Goal: Communication & Community: Ask a question

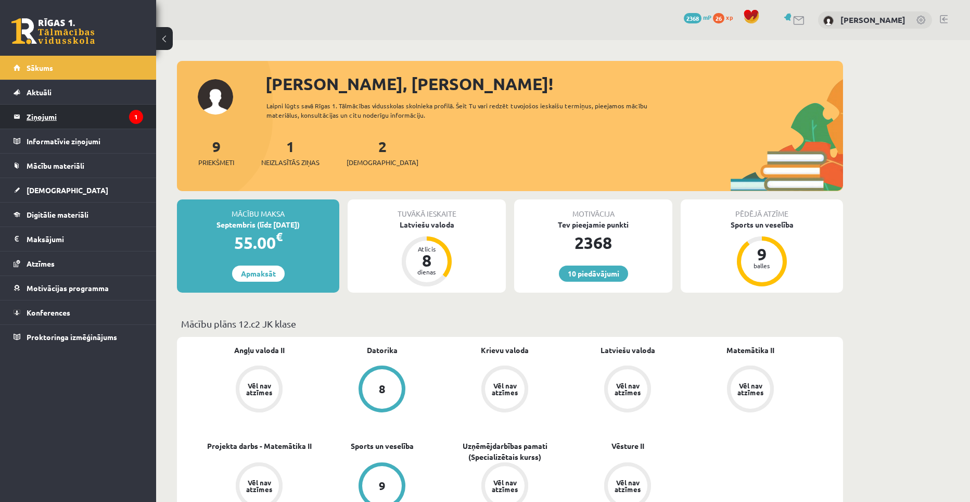
click at [98, 121] on legend "Ziņojumi 1" at bounding box center [85, 117] width 117 height 24
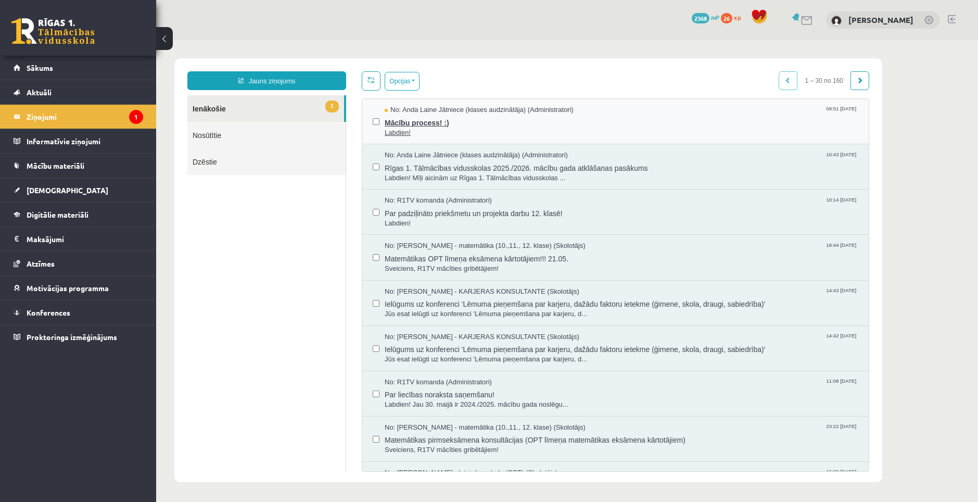
click at [427, 129] on span "Labdien!" at bounding box center [622, 133] width 474 height 10
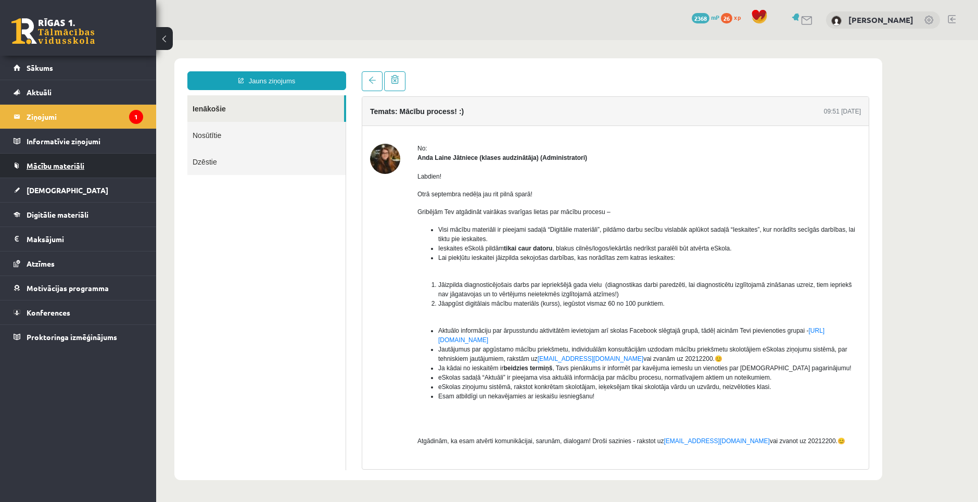
click at [67, 167] on span "Mācību materiāli" at bounding box center [56, 165] width 58 height 9
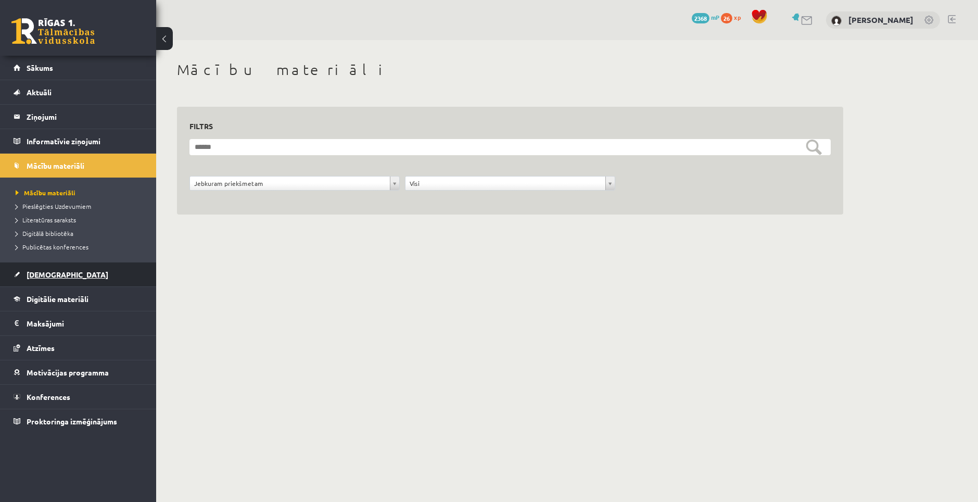
click at [44, 273] on span "[DEMOGRAPHIC_DATA]" at bounding box center [68, 274] width 82 height 9
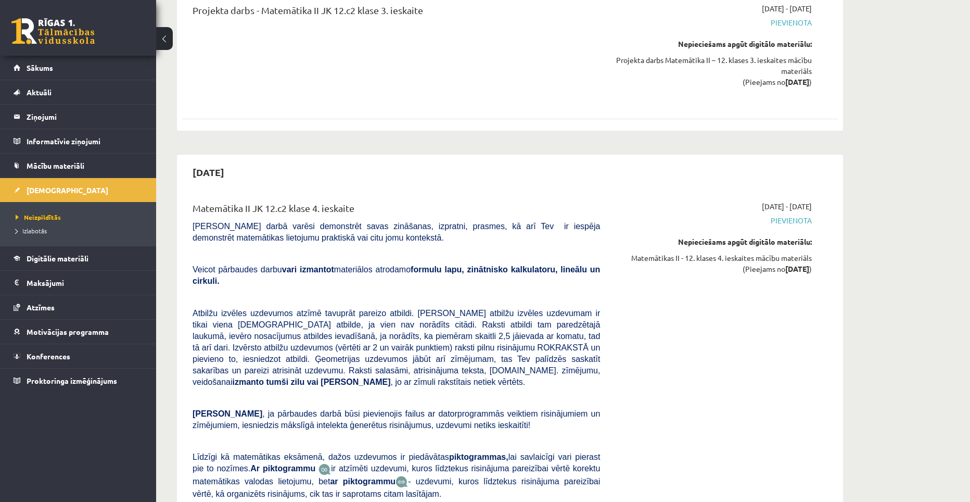
scroll to position [4011, 0]
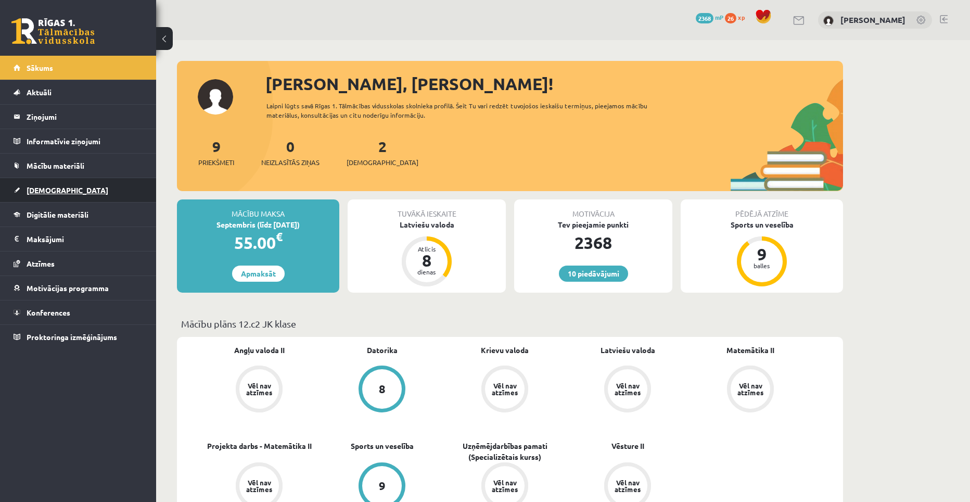
click at [36, 185] on link "[DEMOGRAPHIC_DATA]" at bounding box center [79, 190] width 130 height 24
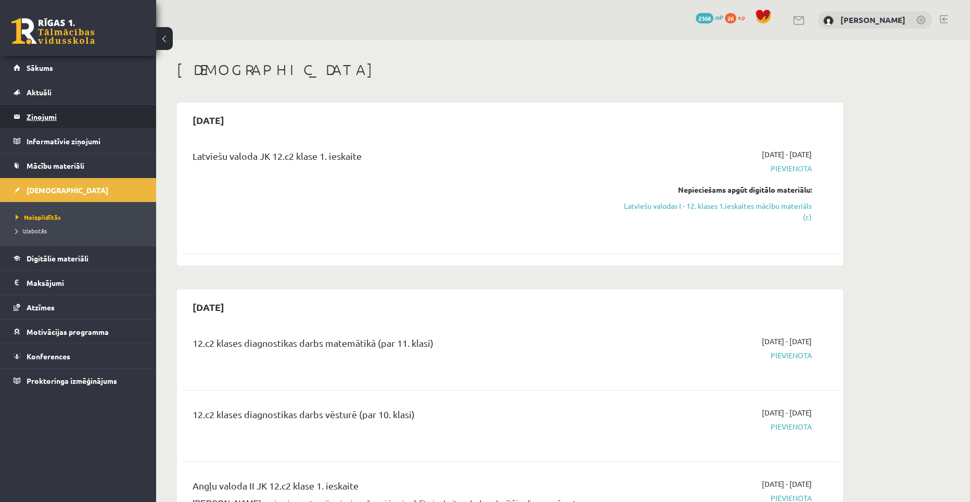
click at [50, 116] on legend "Ziņojumi 0" at bounding box center [85, 117] width 117 height 24
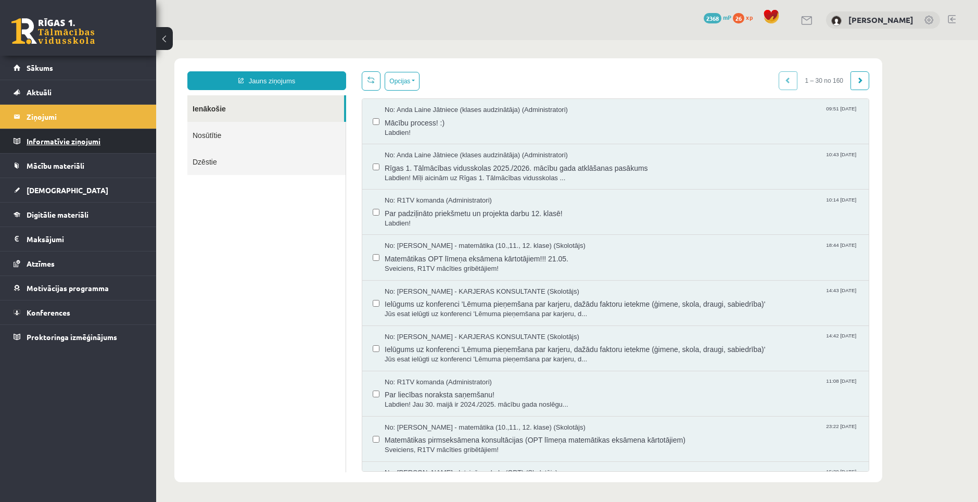
click at [50, 137] on legend "Informatīvie ziņojumi 0" at bounding box center [85, 141] width 117 height 24
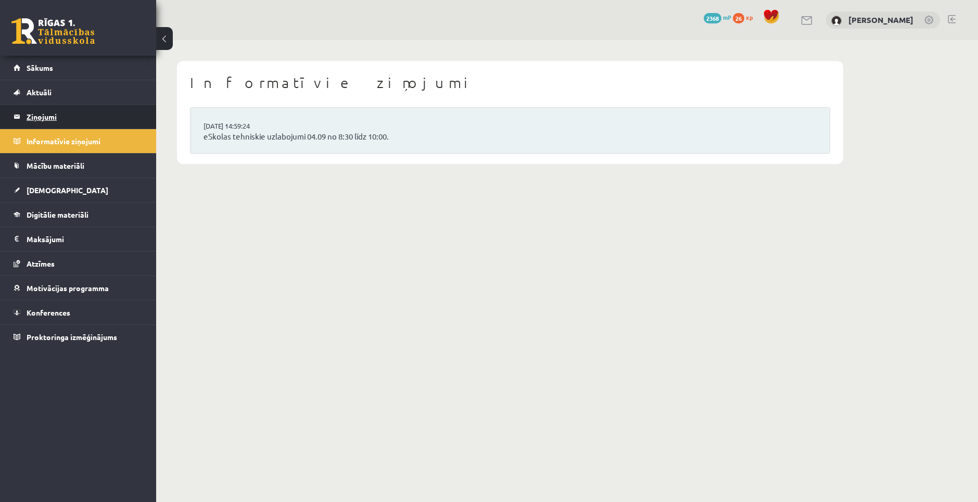
click at [48, 118] on legend "Ziņojumi 0" at bounding box center [85, 117] width 117 height 24
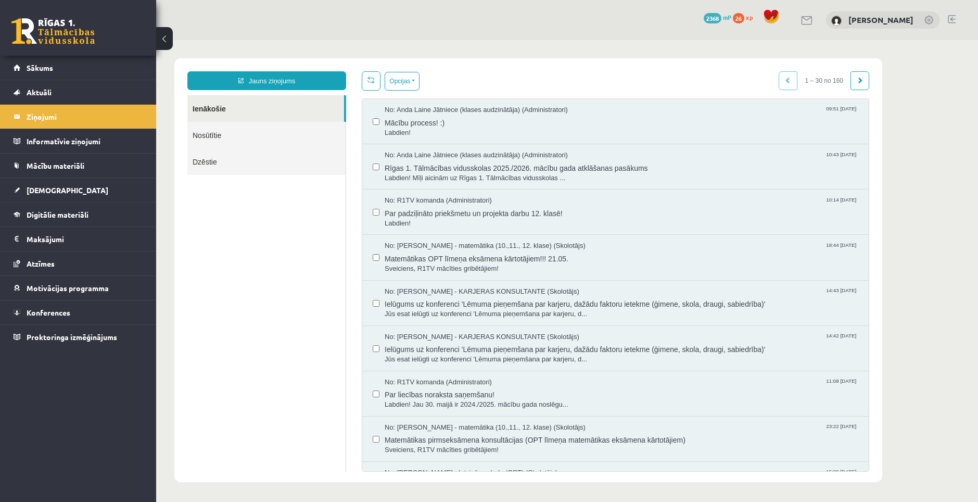
click at [221, 136] on link "Nosūtītie" at bounding box center [266, 135] width 158 height 27
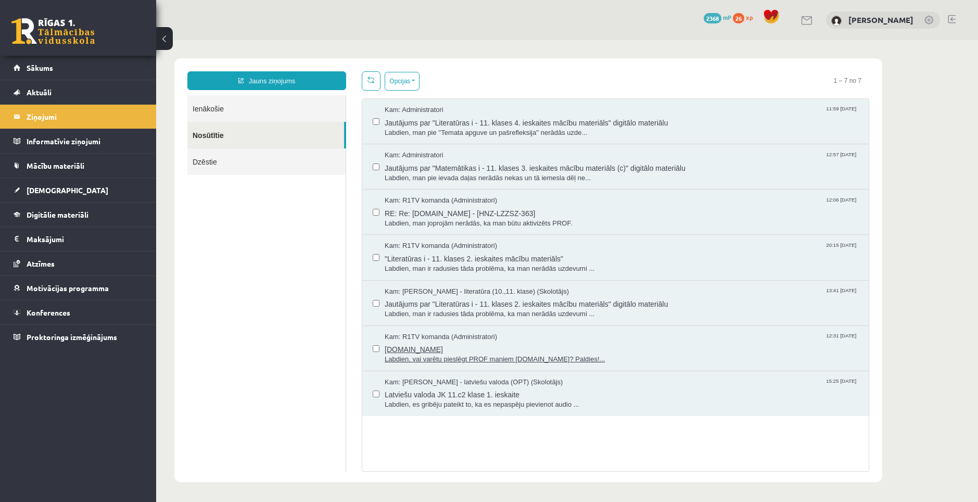
click at [411, 346] on span "Uzdevumi.lv" at bounding box center [622, 348] width 474 height 13
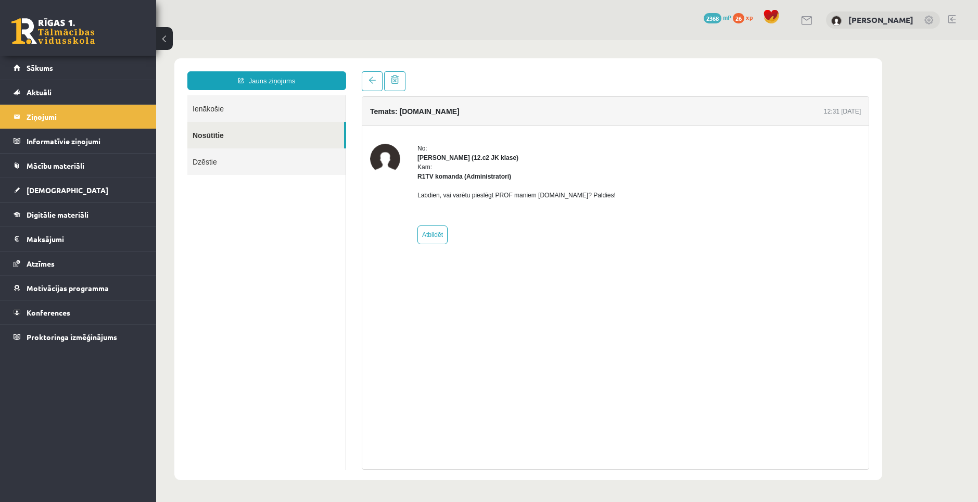
click at [202, 107] on link "Ienākošie" at bounding box center [266, 108] width 158 height 27
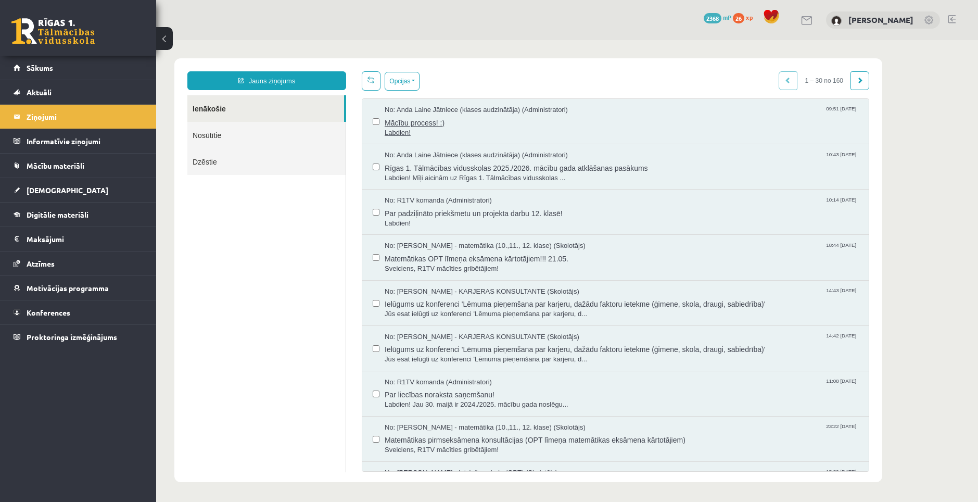
click at [412, 126] on span "Mācību process! :)" at bounding box center [622, 121] width 474 height 13
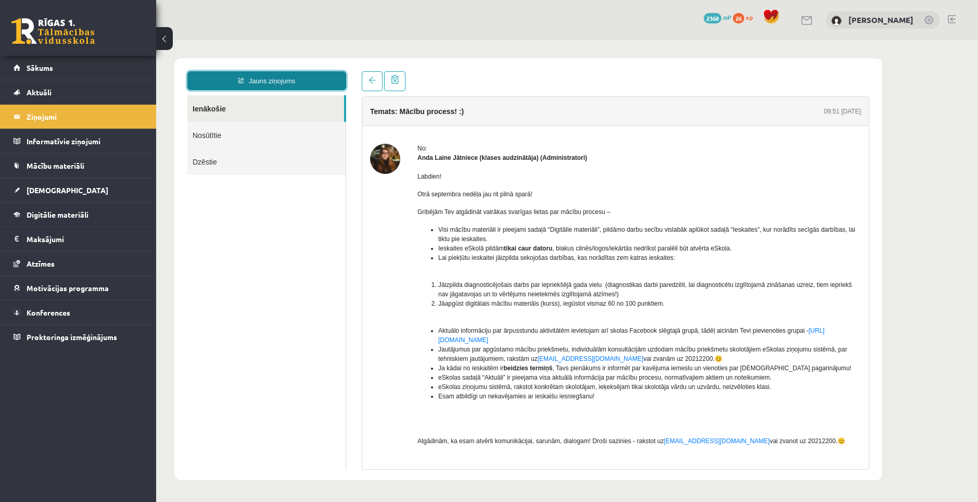
click at [242, 87] on link "Jauns ziņojums" at bounding box center [266, 80] width 159 height 19
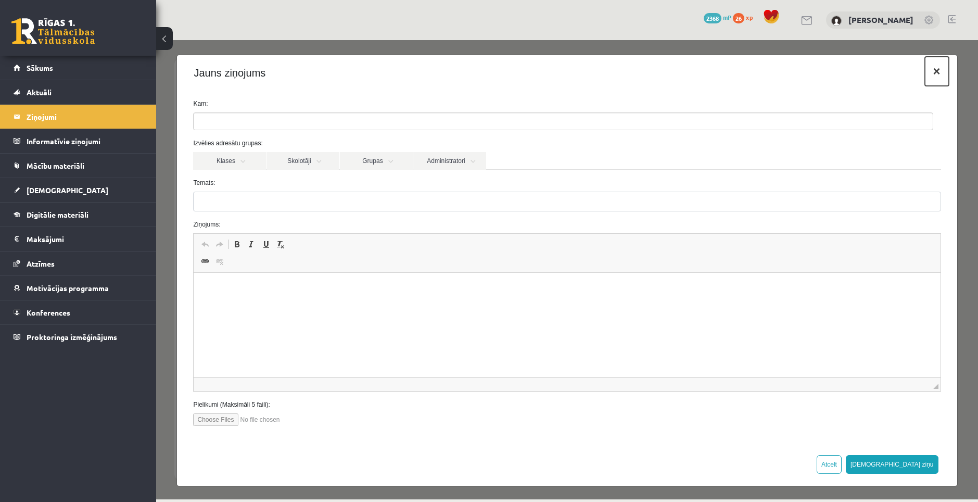
drag, startPoint x: 922, startPoint y: 74, endPoint x: 893, endPoint y: 58, distance: 33.8
click at [925, 74] on button "×" at bounding box center [937, 71] width 24 height 29
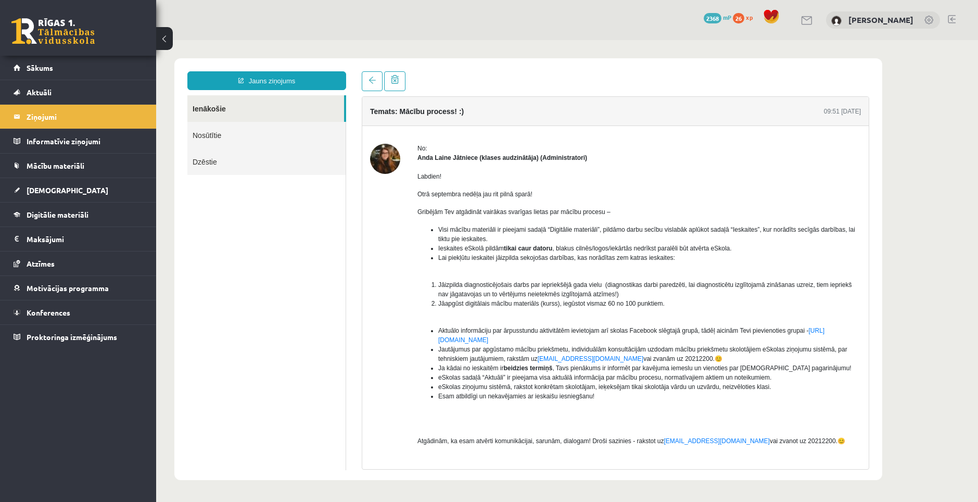
click at [219, 134] on link "Nosūtītie" at bounding box center [266, 135] width 158 height 27
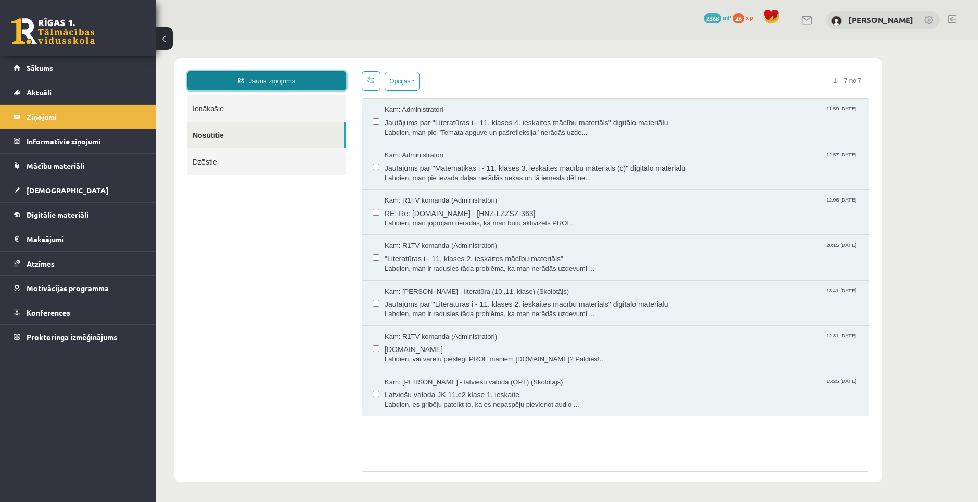
click at [252, 84] on link "Jauns ziņojums" at bounding box center [266, 80] width 159 height 19
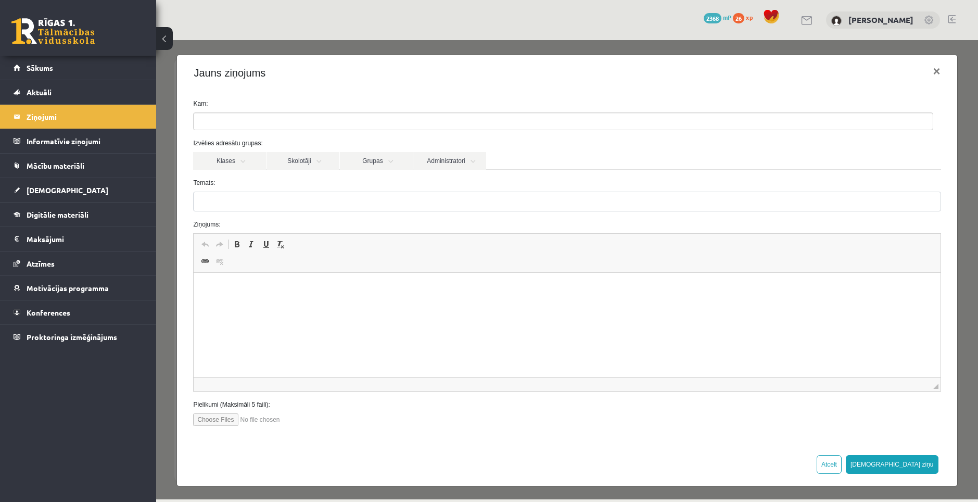
click at [297, 124] on ul at bounding box center [563, 121] width 739 height 17
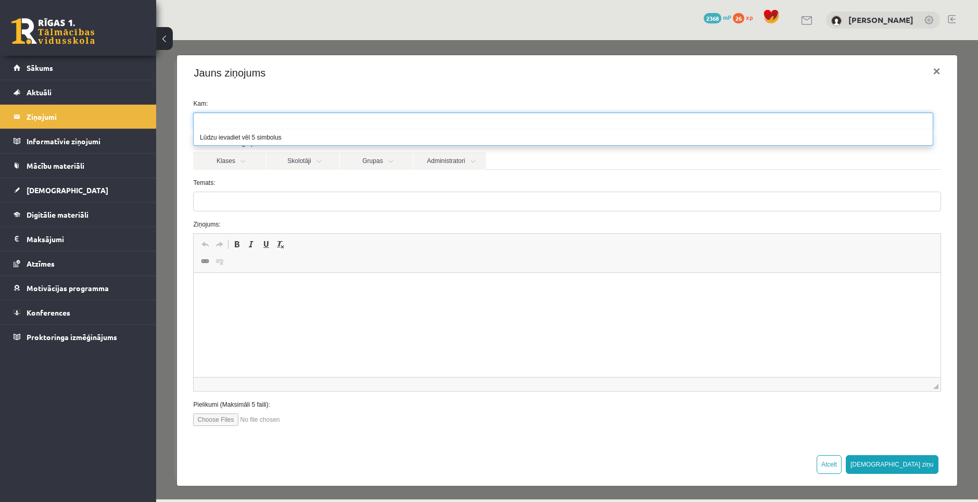
click at [298, 180] on label "Temats:" at bounding box center [566, 182] width 763 height 9
click at [298, 192] on input "Temats:" at bounding box center [567, 202] width 748 height 20
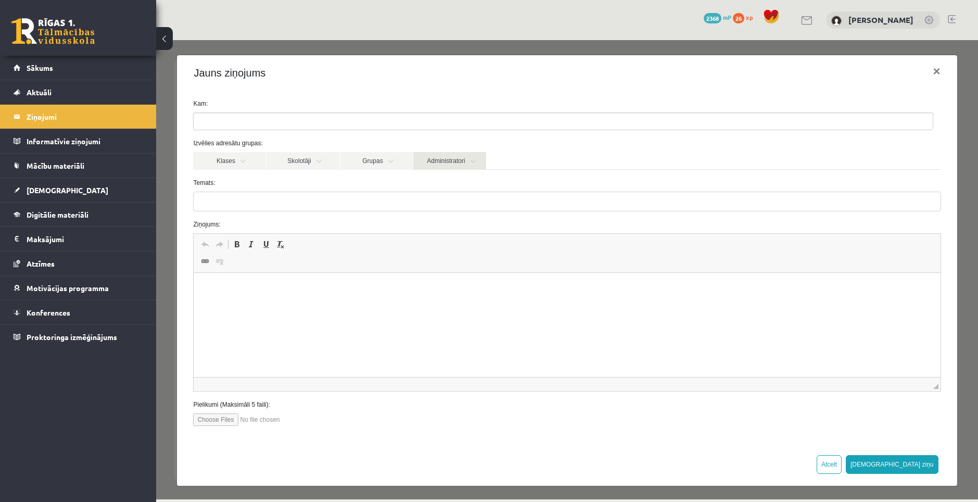
click at [440, 159] on link "Administratori" at bounding box center [449, 161] width 73 height 18
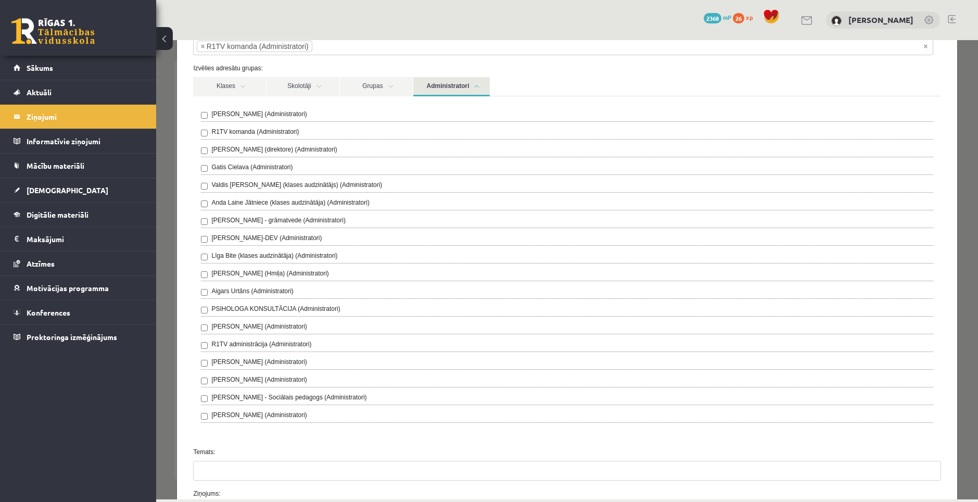
scroll to position [52, 0]
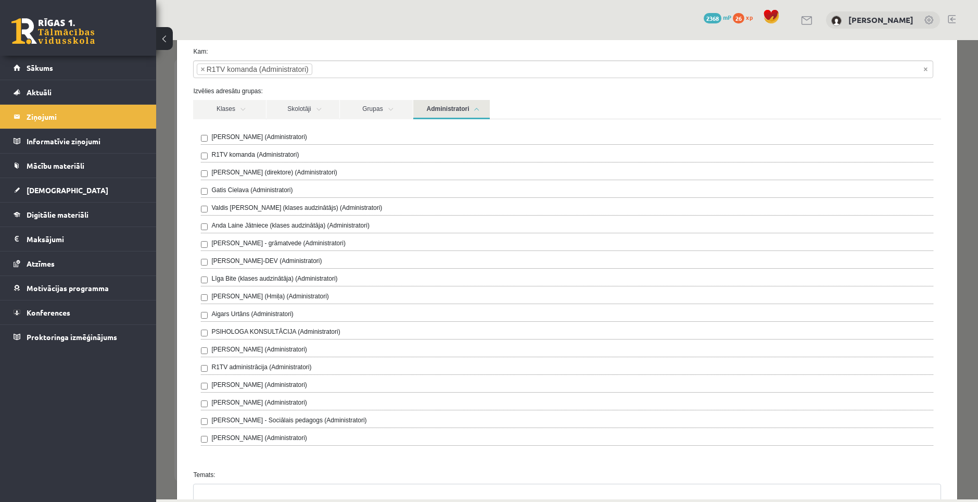
click at [559, 98] on div "Izvēlies adresātu grupas: Klases Skolotāji Grupas Administratori 12.c2 JK klase…" at bounding box center [566, 273] width 763 height 375
click at [472, 102] on link "Administratori" at bounding box center [451, 109] width 77 height 19
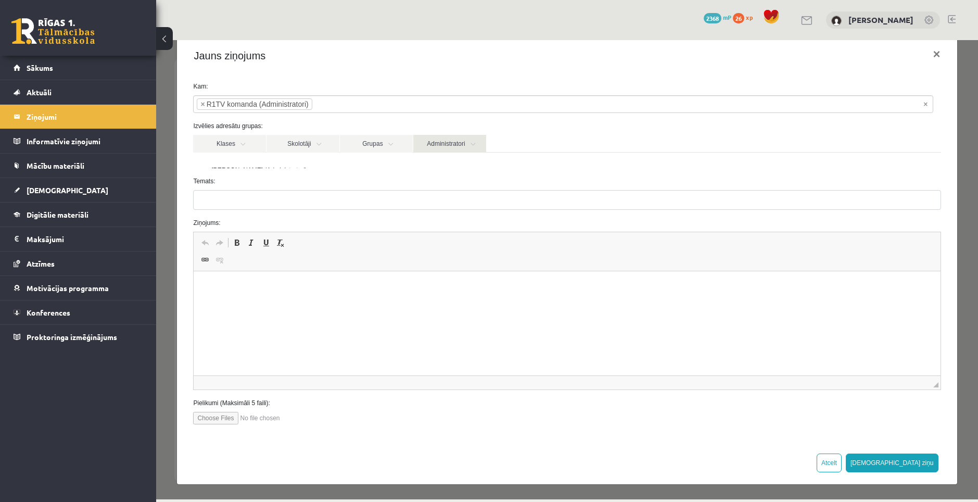
scroll to position [2, 0]
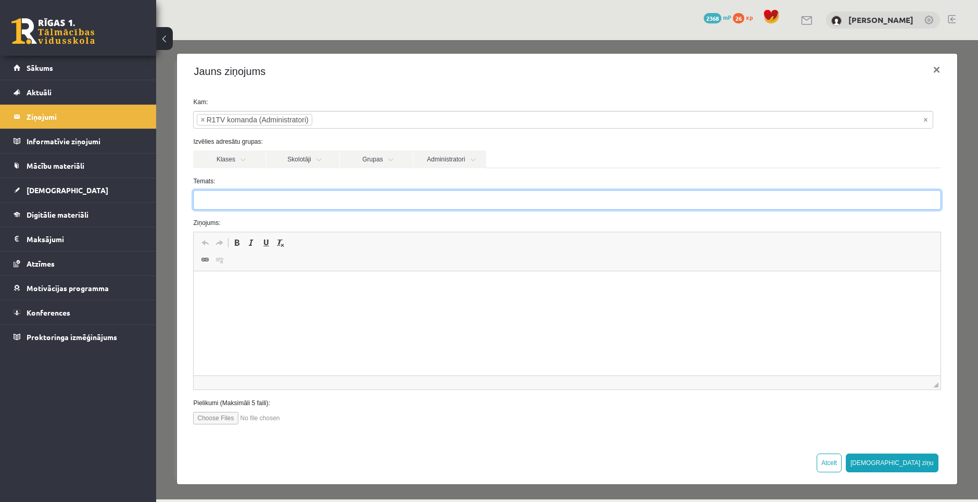
click at [266, 195] on input "Temats:" at bounding box center [567, 200] width 748 height 20
type input "**********"
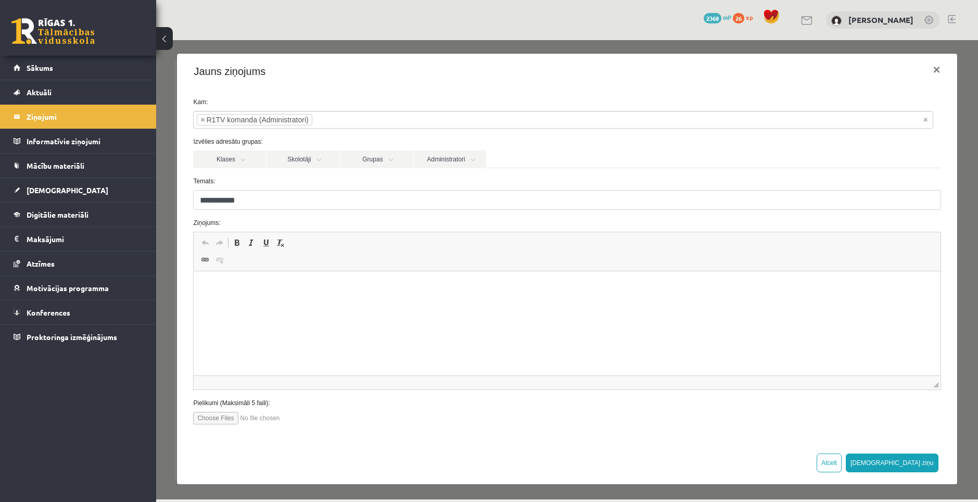
click at [288, 280] on html at bounding box center [567, 287] width 747 height 32
click at [915, 463] on button "[DEMOGRAPHIC_DATA] ziņu" at bounding box center [892, 462] width 93 height 19
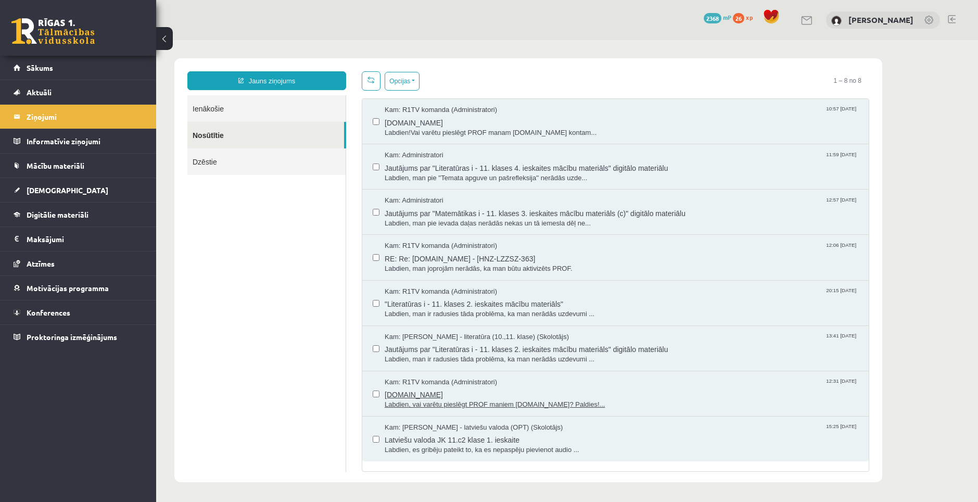
scroll to position [0, 0]
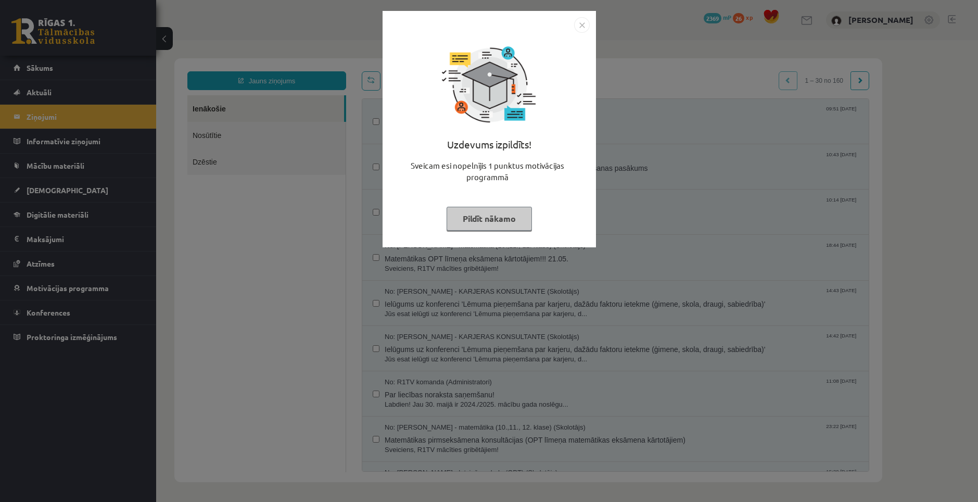
click at [479, 217] on button "Pildīt nākamo" at bounding box center [489, 219] width 85 height 24
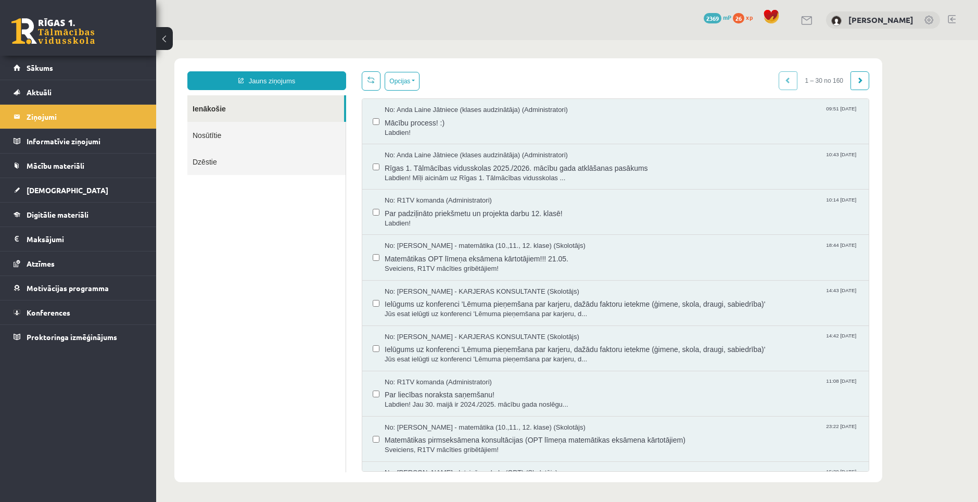
click at [731, 15] on span "mP" at bounding box center [727, 17] width 8 height 8
